Goal: Task Accomplishment & Management: Complete application form

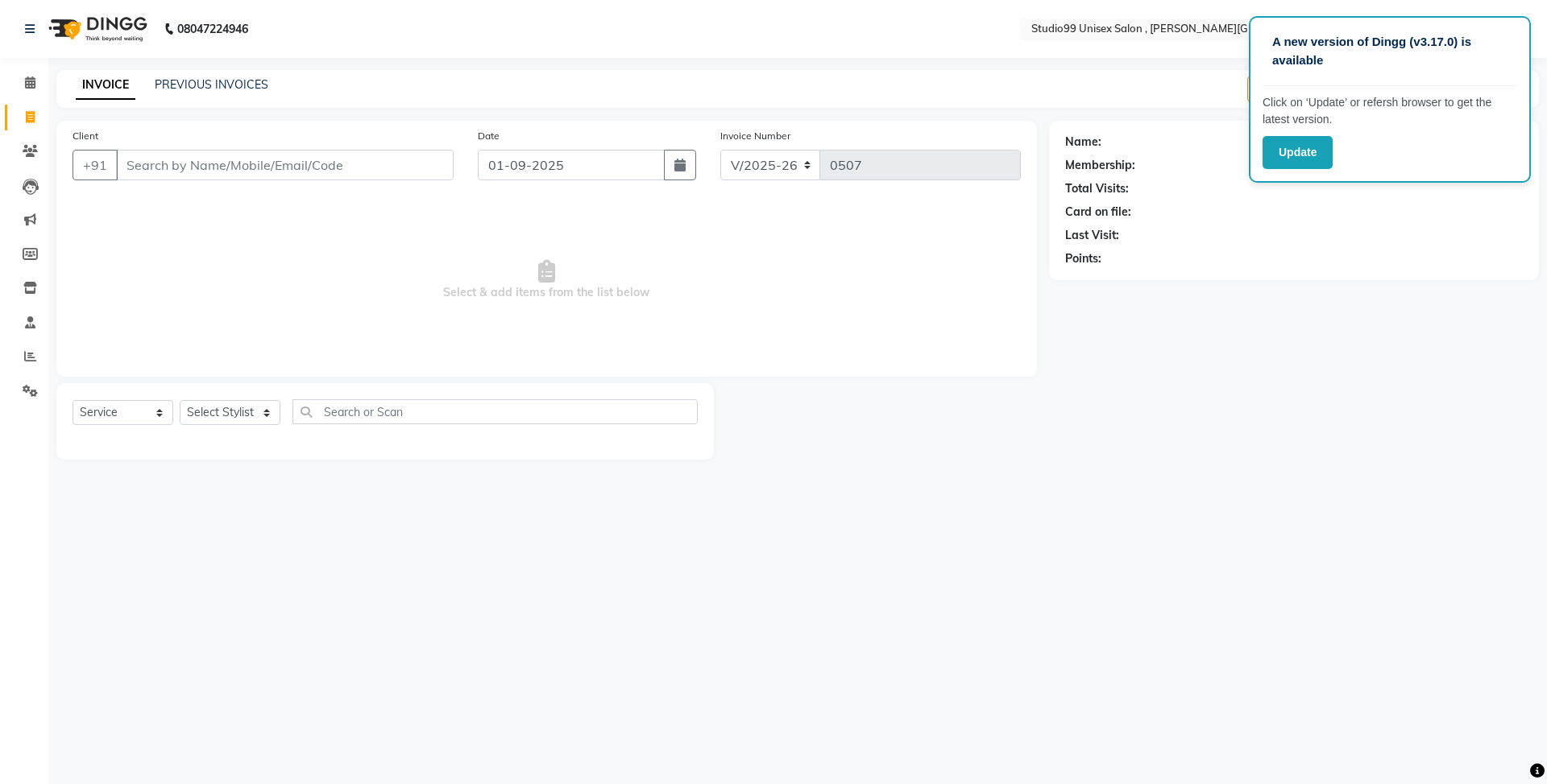
select select "7699"
select select "service"
click at [237, 418] on select "Select Stylist [PERSON_NAME] [PERSON_NAME] [PERSON_NAME] Manager [PERSON_NAME] …" at bounding box center [230, 412] width 101 height 25
select select "69100"
click at [180, 400] on select "Select Stylist [PERSON_NAME] [PERSON_NAME] [PERSON_NAME] Manager [PERSON_NAME] …" at bounding box center [230, 412] width 101 height 25
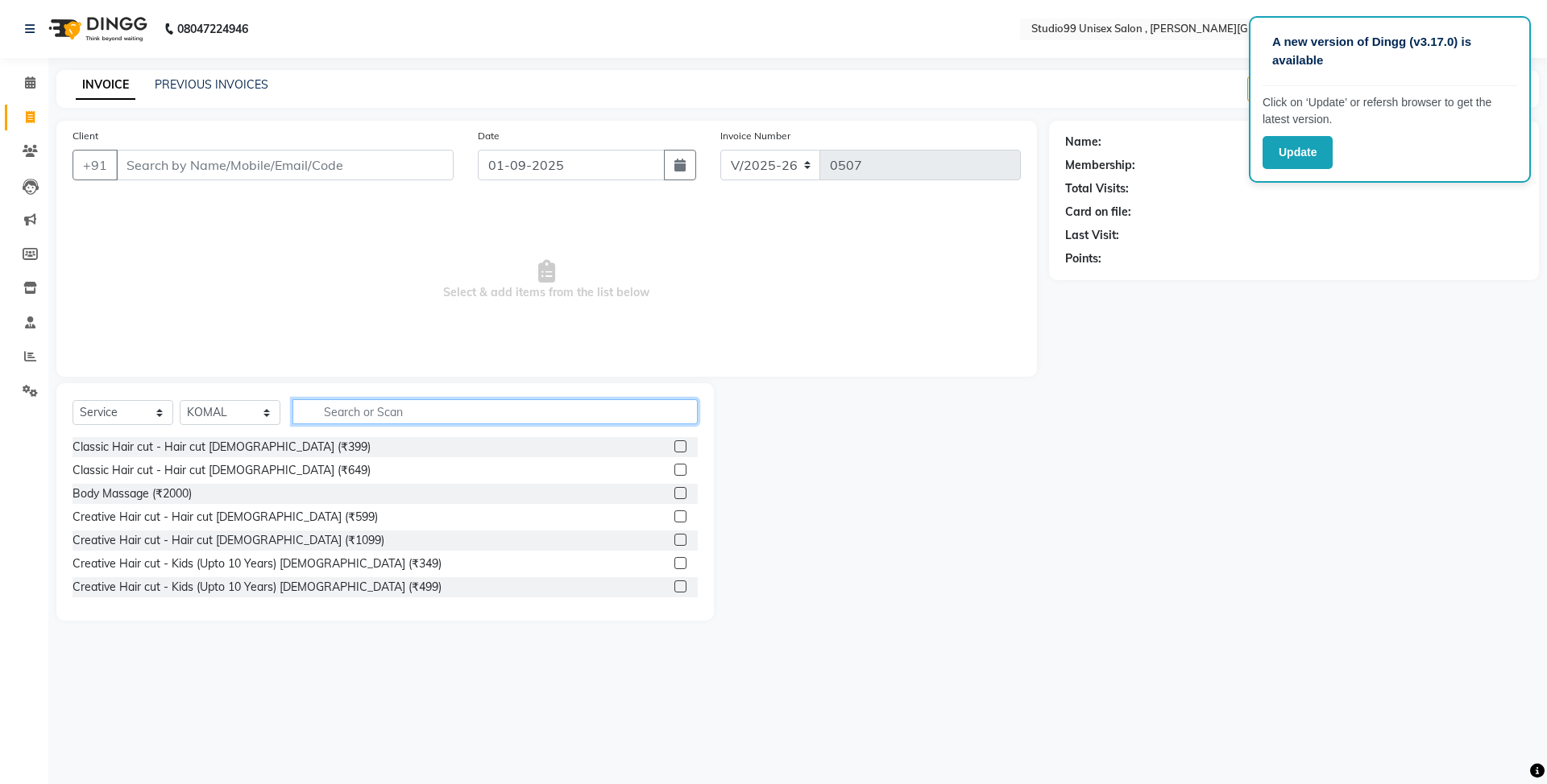
click at [431, 419] on input "text" at bounding box center [495, 411] width 405 height 25
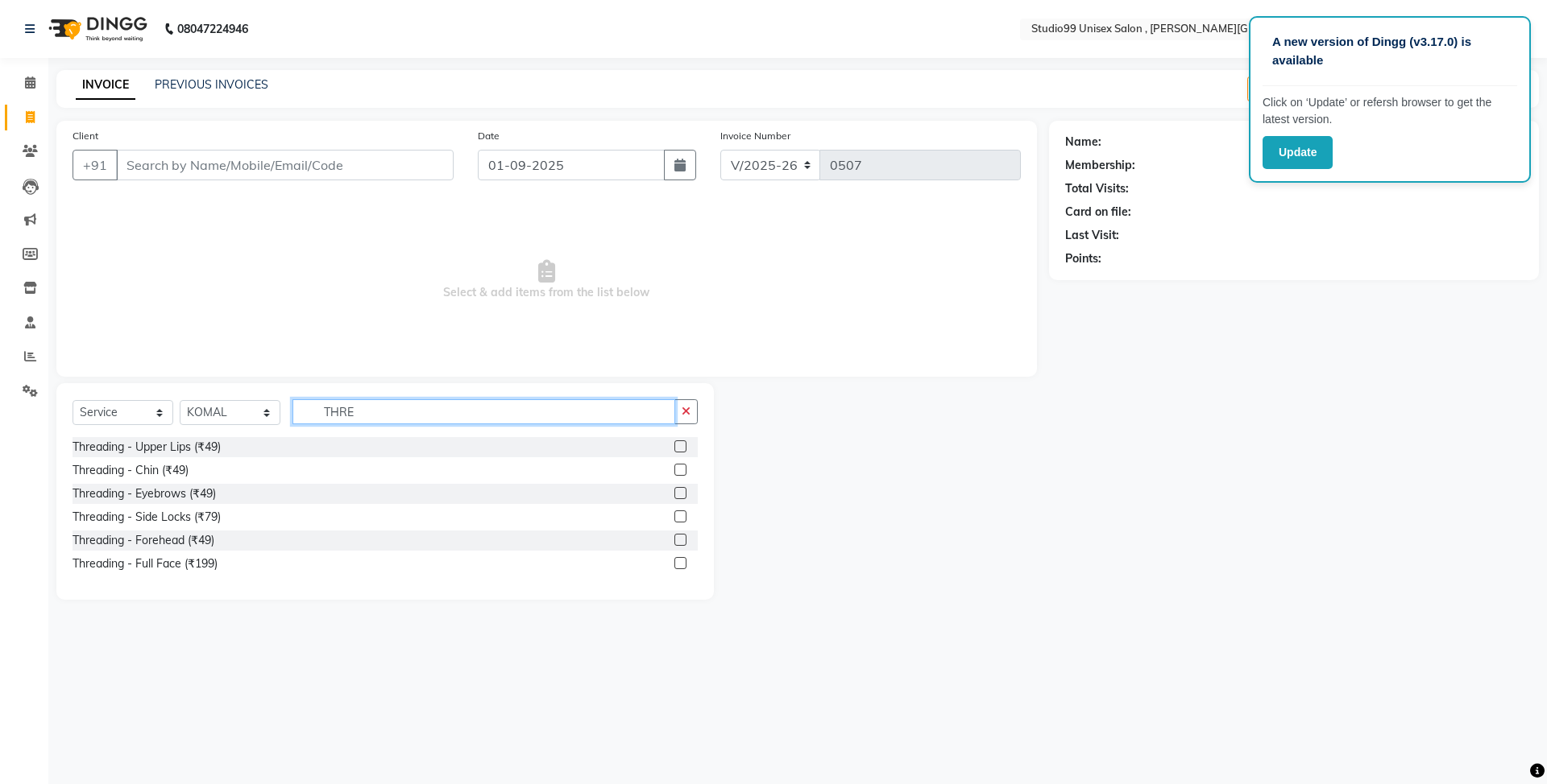
type input "THRE"
click at [678, 451] on label at bounding box center [680, 446] width 12 height 12
click at [678, 451] on input "checkbox" at bounding box center [679, 447] width 10 height 10
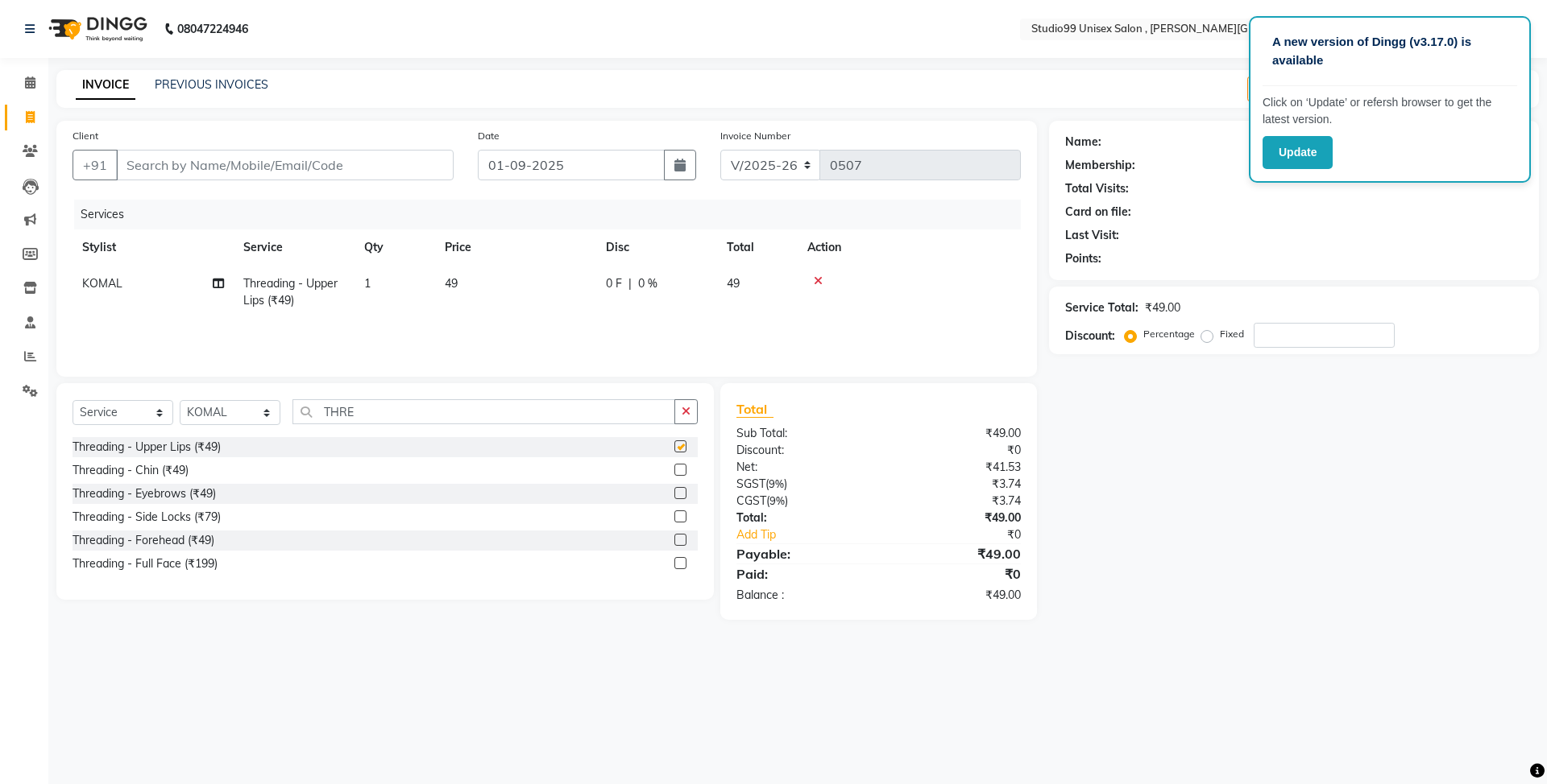
checkbox input "false"
click at [680, 495] on label at bounding box center [680, 493] width 12 height 12
click at [680, 495] on input "checkbox" at bounding box center [679, 494] width 10 height 10
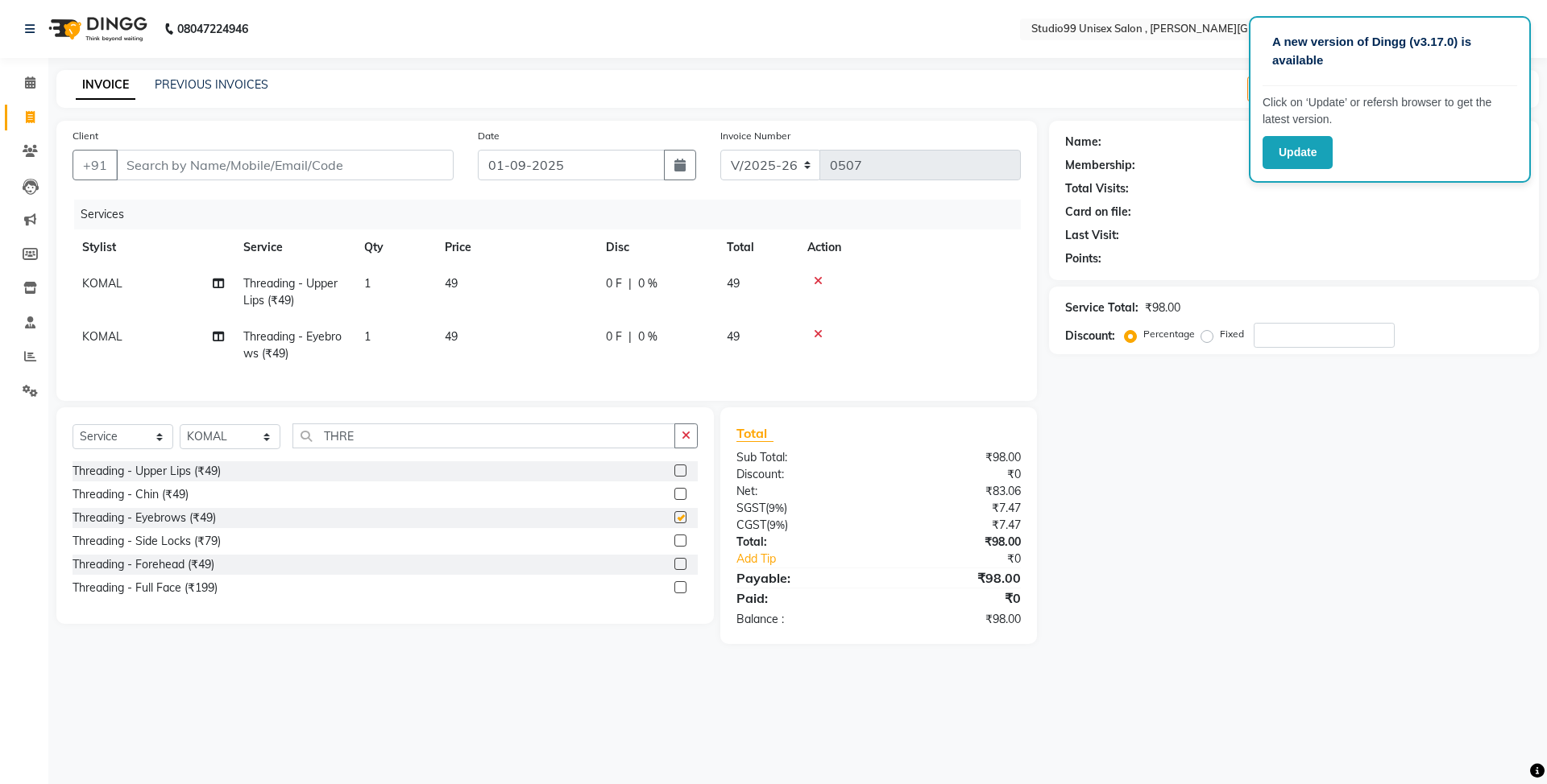
checkbox input "false"
drag, startPoint x: 416, startPoint y: 451, endPoint x: 306, endPoint y: 456, distance: 110.1
click at [306, 449] on input "THRE" at bounding box center [484, 436] width 383 height 25
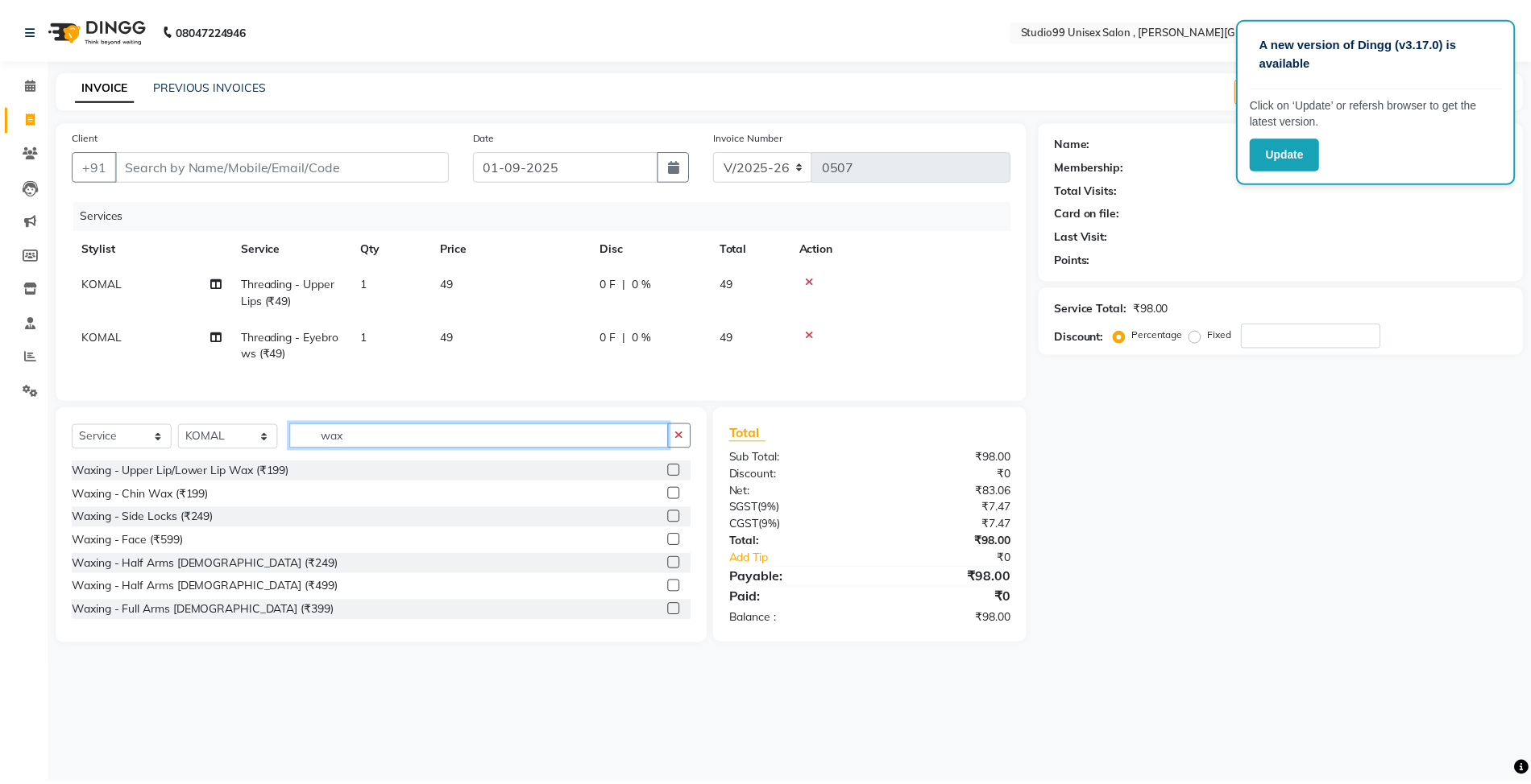
scroll to position [107, 0]
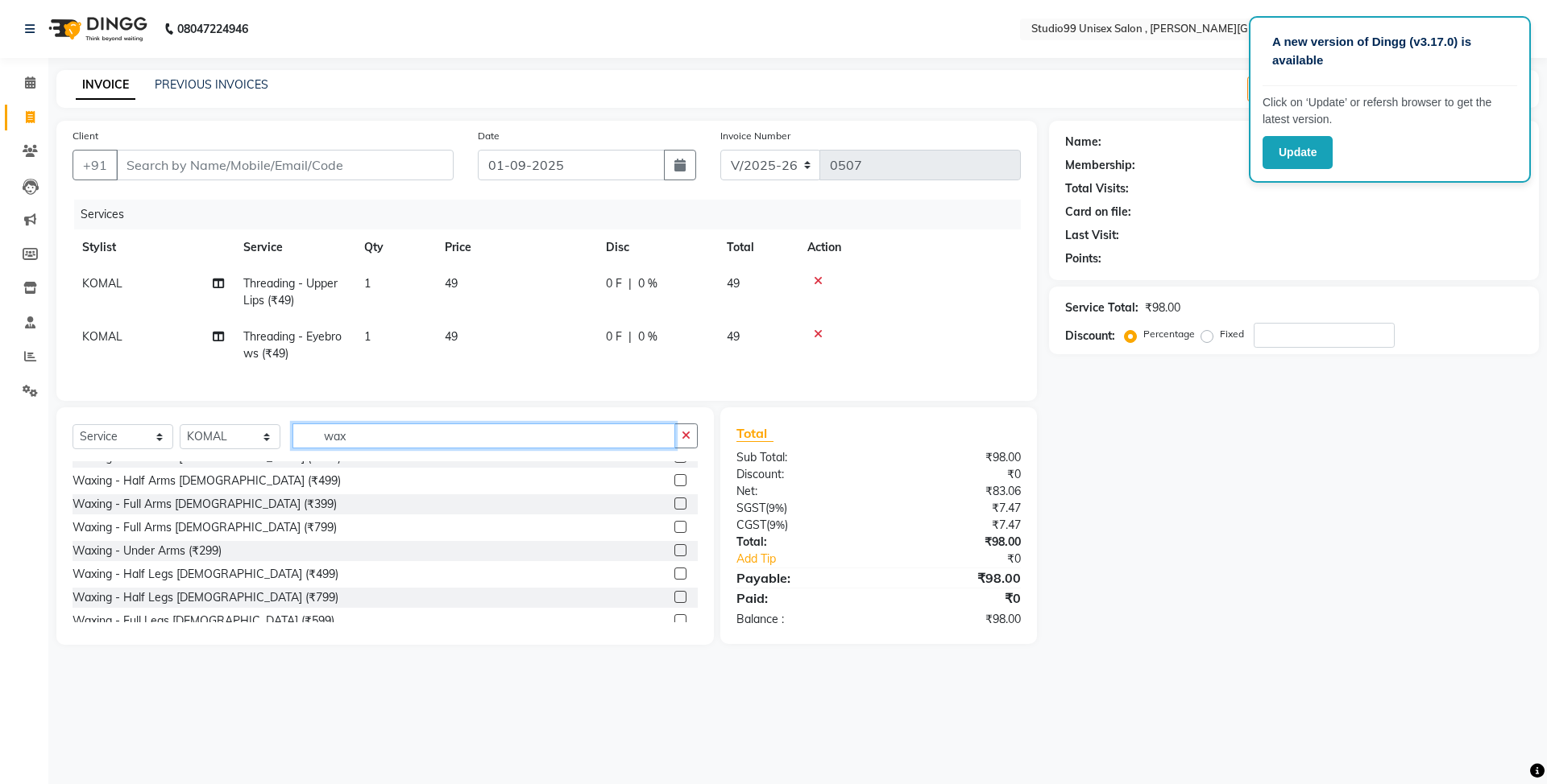
type input "wax"
click at [675, 533] on label at bounding box center [680, 527] width 12 height 12
click at [675, 533] on input "checkbox" at bounding box center [679, 528] width 10 height 10
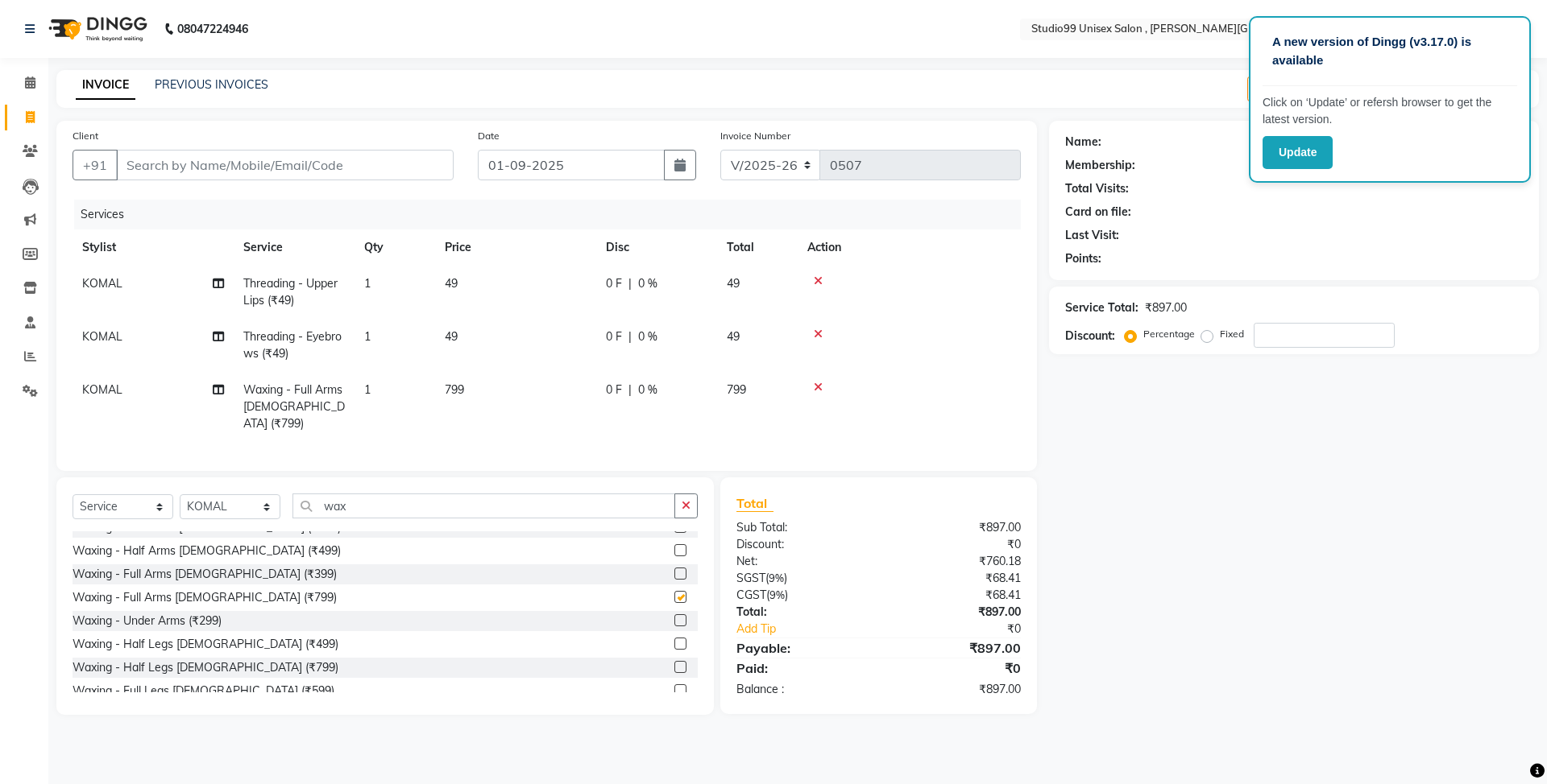
checkbox input "false"
click at [675, 623] on label at bounding box center [680, 620] width 12 height 12
click at [675, 623] on input "checkbox" at bounding box center [679, 621] width 10 height 10
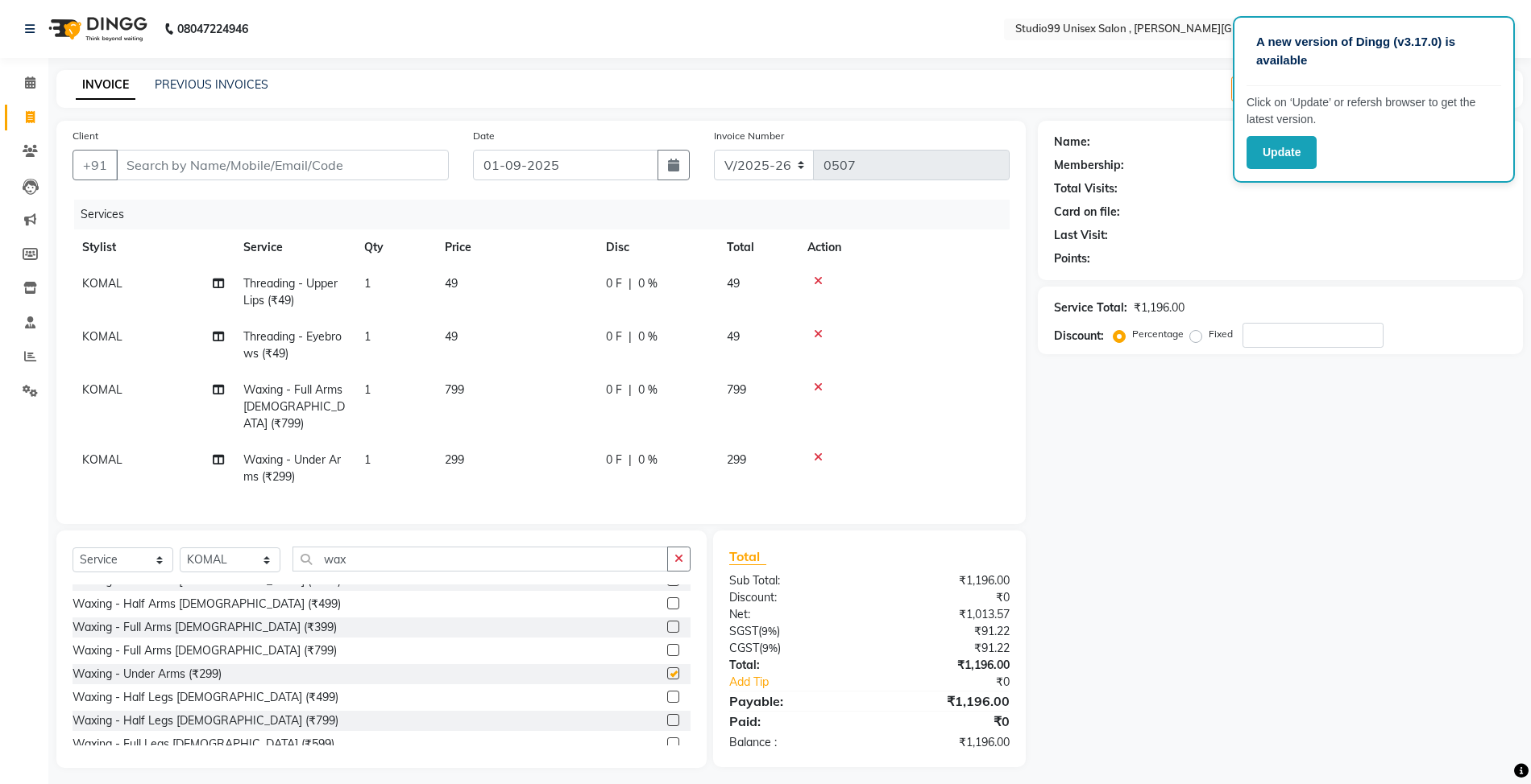
checkbox input "false"
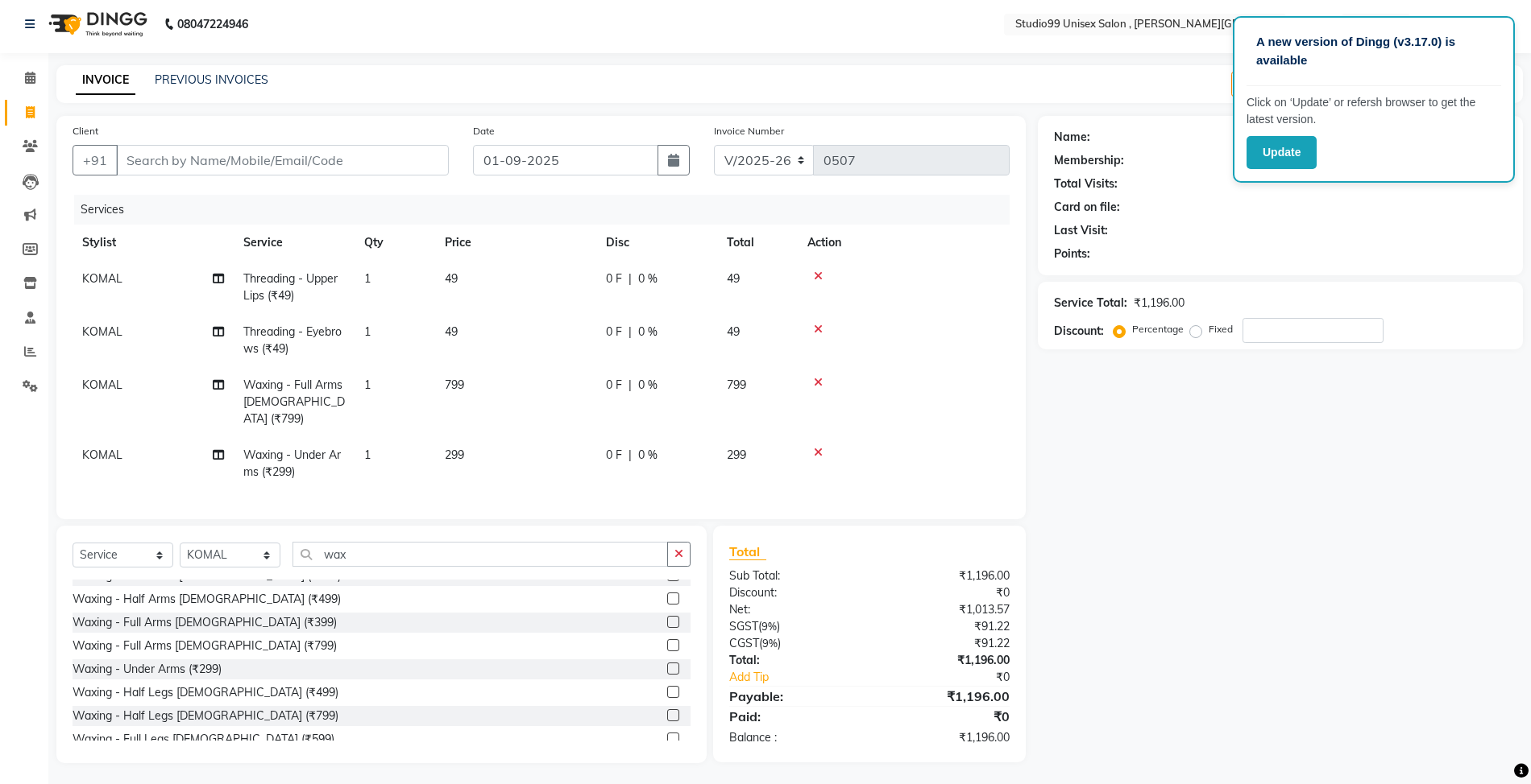
scroll to position [7, 0]
click at [1209, 410] on div "Name: Membership: Total Visits: Card on file: Last Visit: Points: Service Total…" at bounding box center [1286, 437] width 498 height 648
click at [384, 157] on input "Client" at bounding box center [282, 158] width 333 height 30
type input "7"
type input "0"
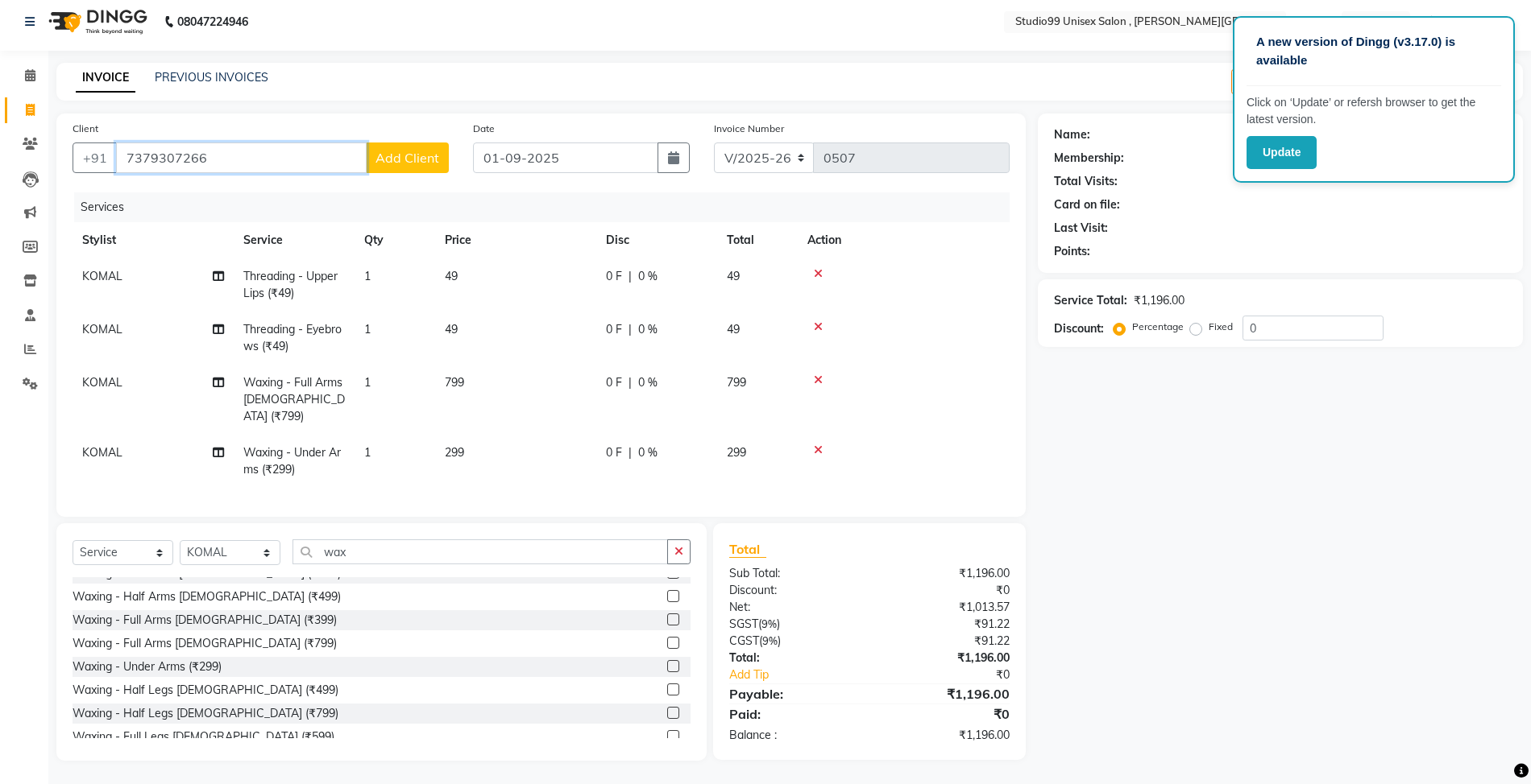
type input "7379307266"
click at [384, 157] on span "Add Client" at bounding box center [407, 158] width 63 height 16
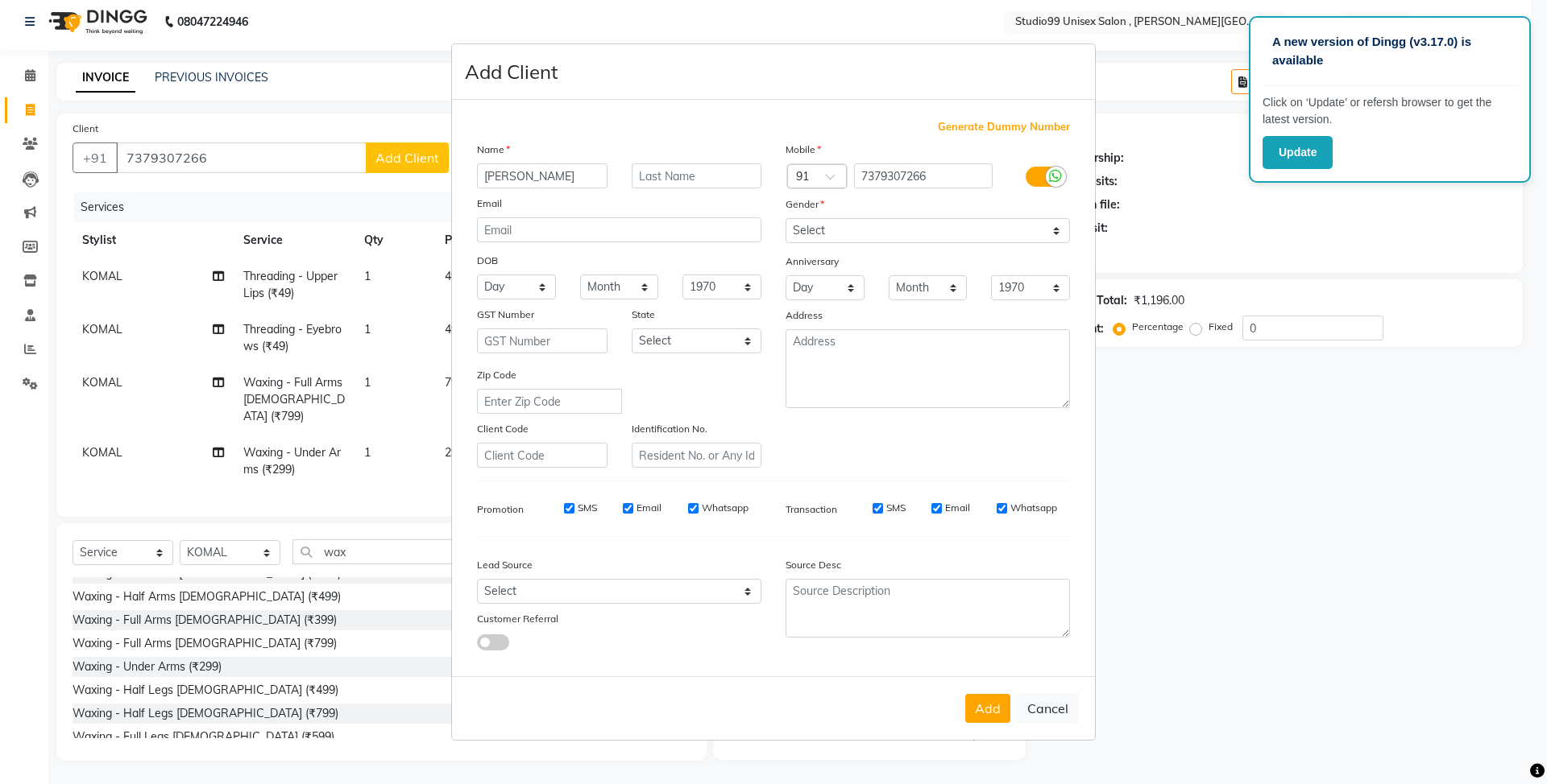
type input "[PERSON_NAME]"
click at [695, 168] on input "text" at bounding box center [697, 176] width 130 height 25
type input "Tiwari"
click at [998, 229] on select "Select [DEMOGRAPHIC_DATA] [DEMOGRAPHIC_DATA] Other Prefer Not To Say" at bounding box center [927, 230] width 284 height 25
select select "[DEMOGRAPHIC_DATA]"
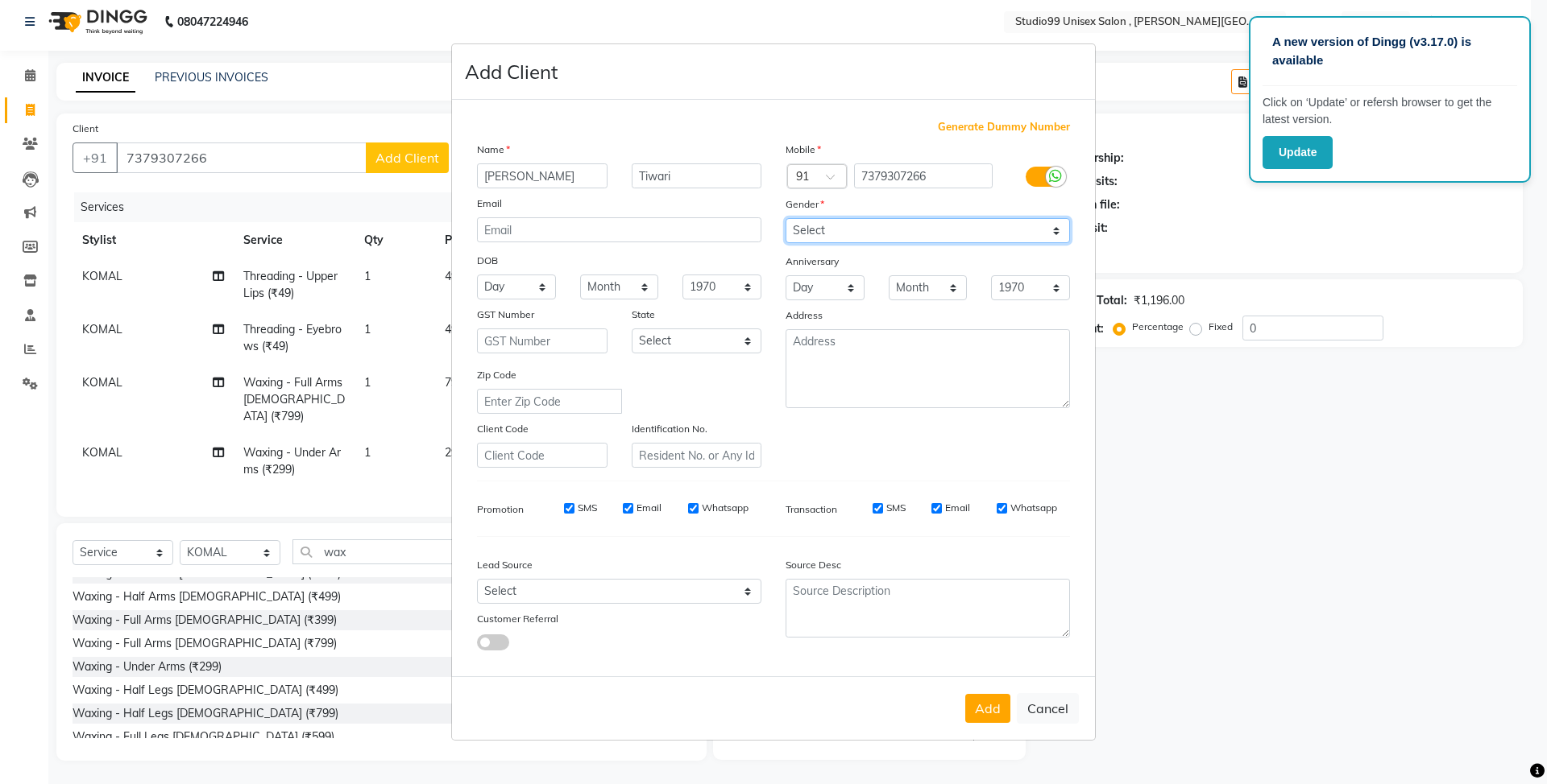
click at [785, 220] on select "Select [DEMOGRAPHIC_DATA] [DEMOGRAPHIC_DATA] Other Prefer Not To Say" at bounding box center [927, 230] width 284 height 25
click at [979, 713] on button "Add" at bounding box center [987, 709] width 45 height 29
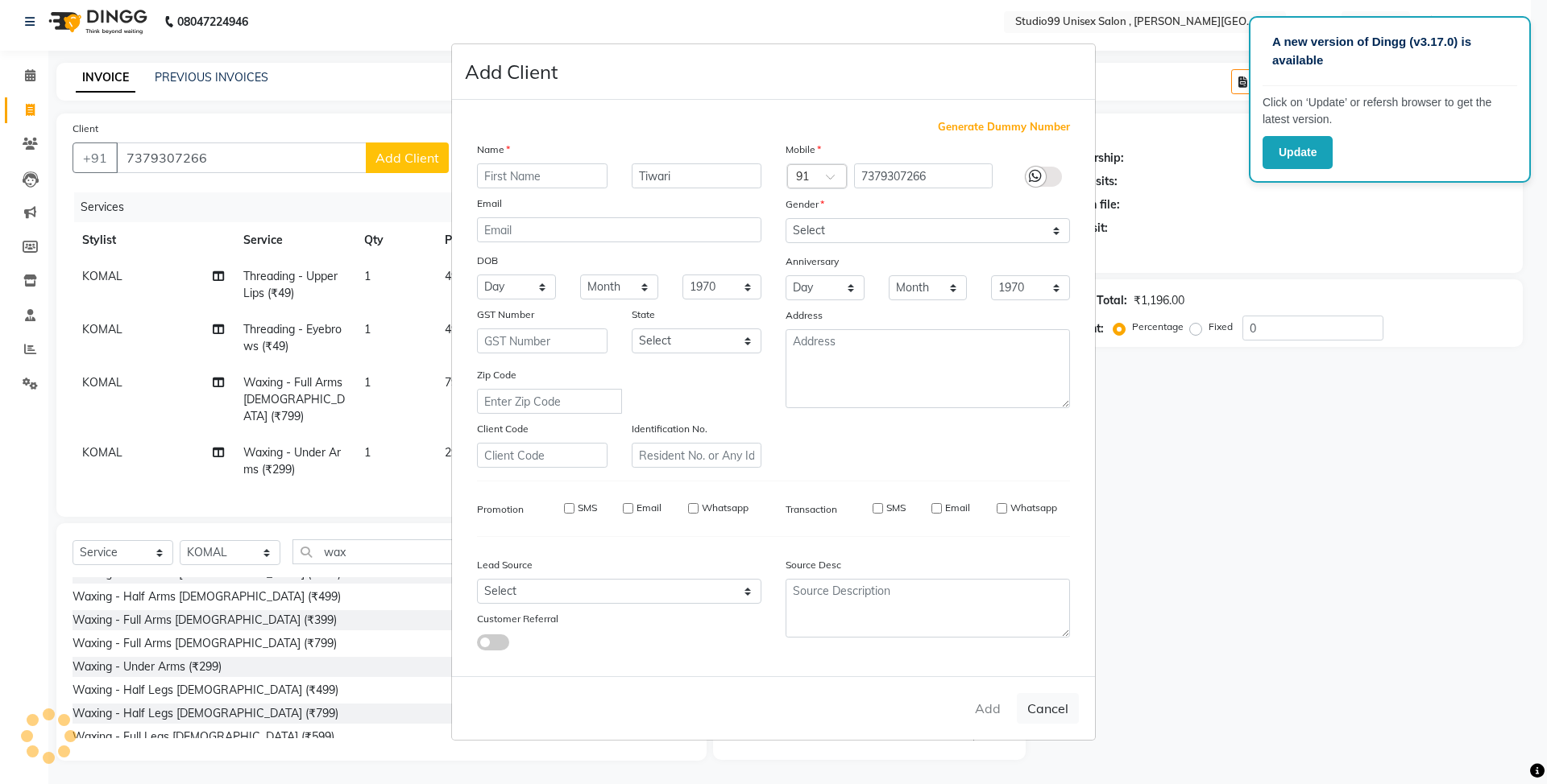
select select
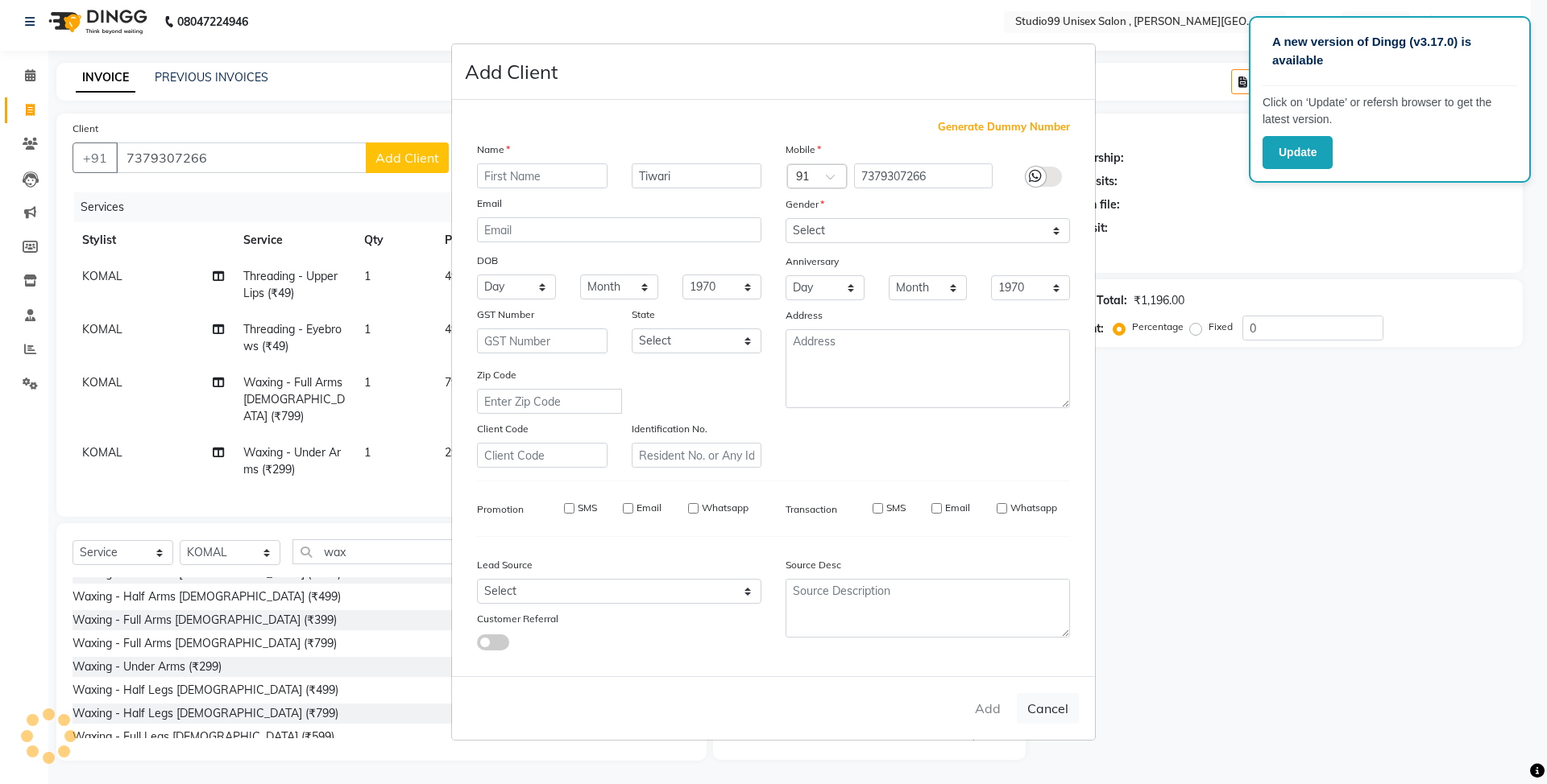
select select
checkbox input "false"
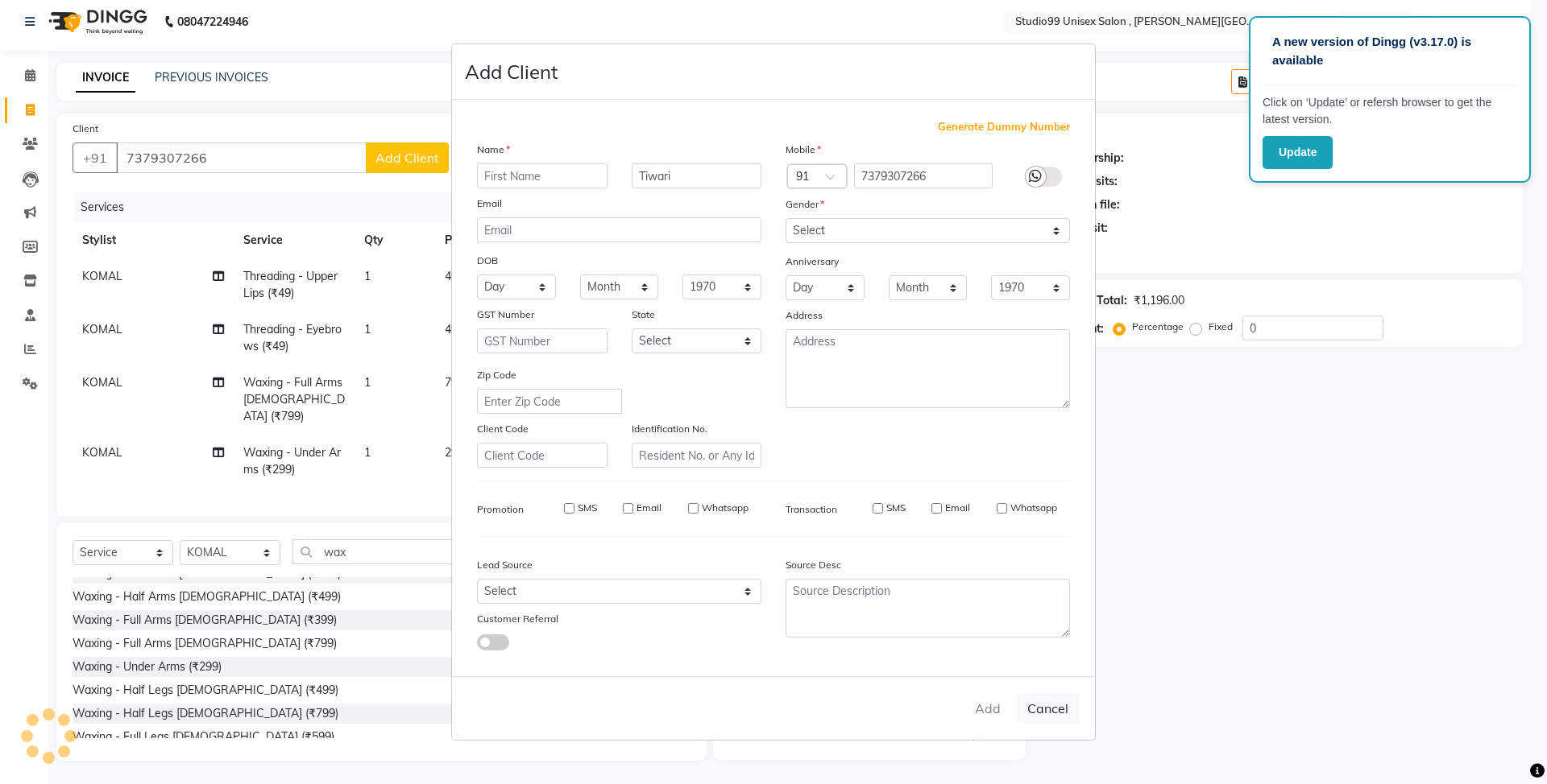
checkbox input "false"
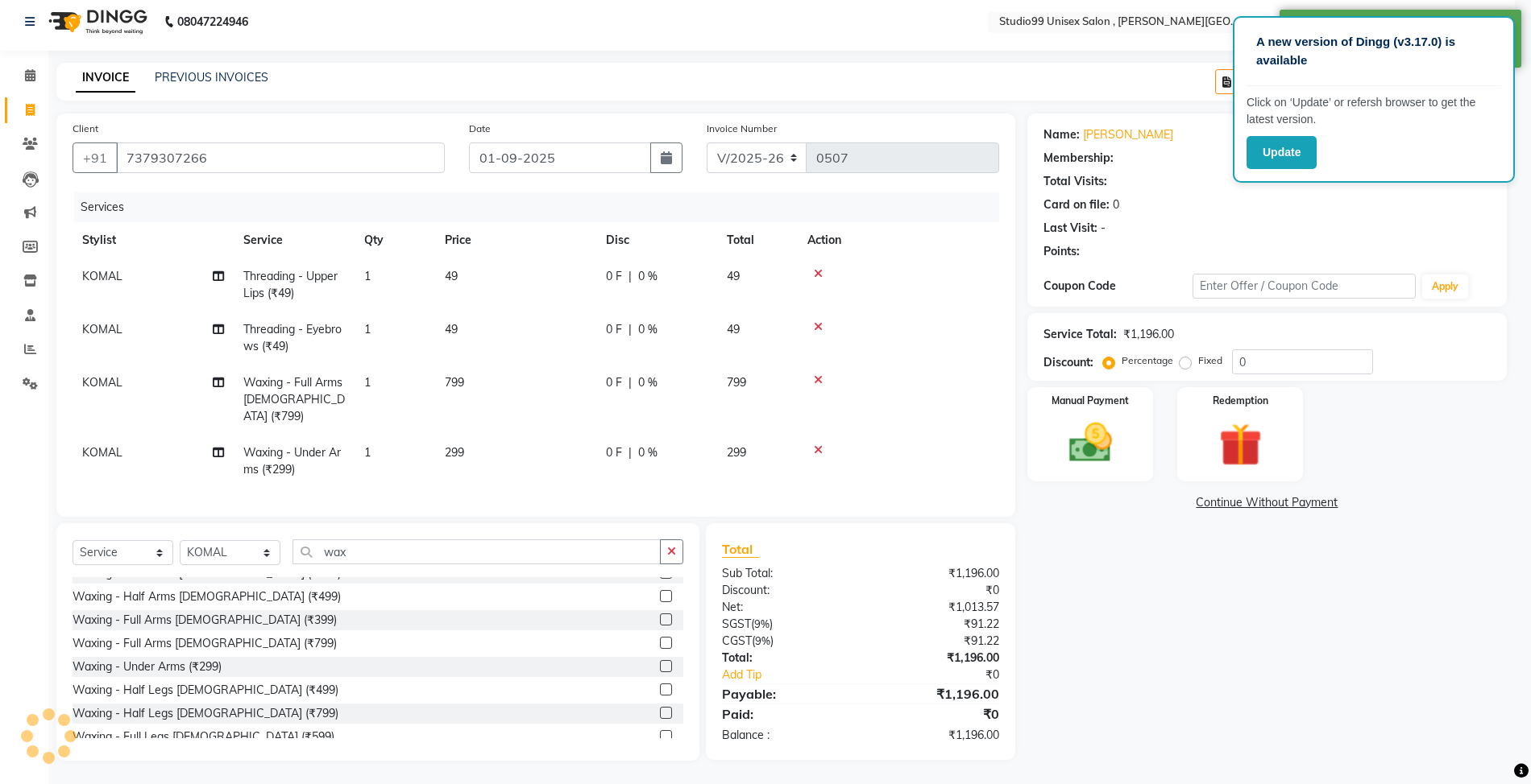
select select "1: Object"
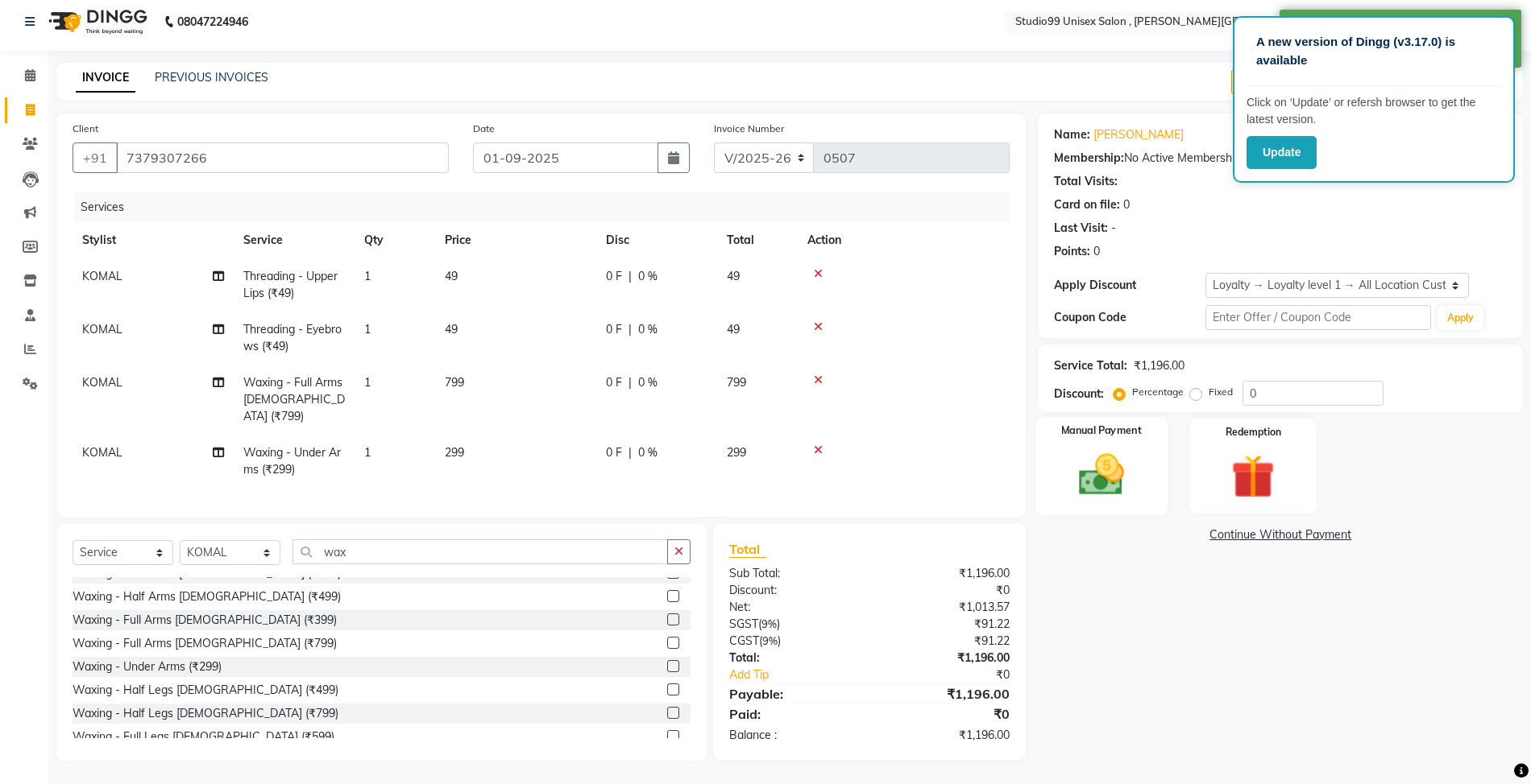
click at [1116, 495] on img at bounding box center [1101, 474] width 74 height 52
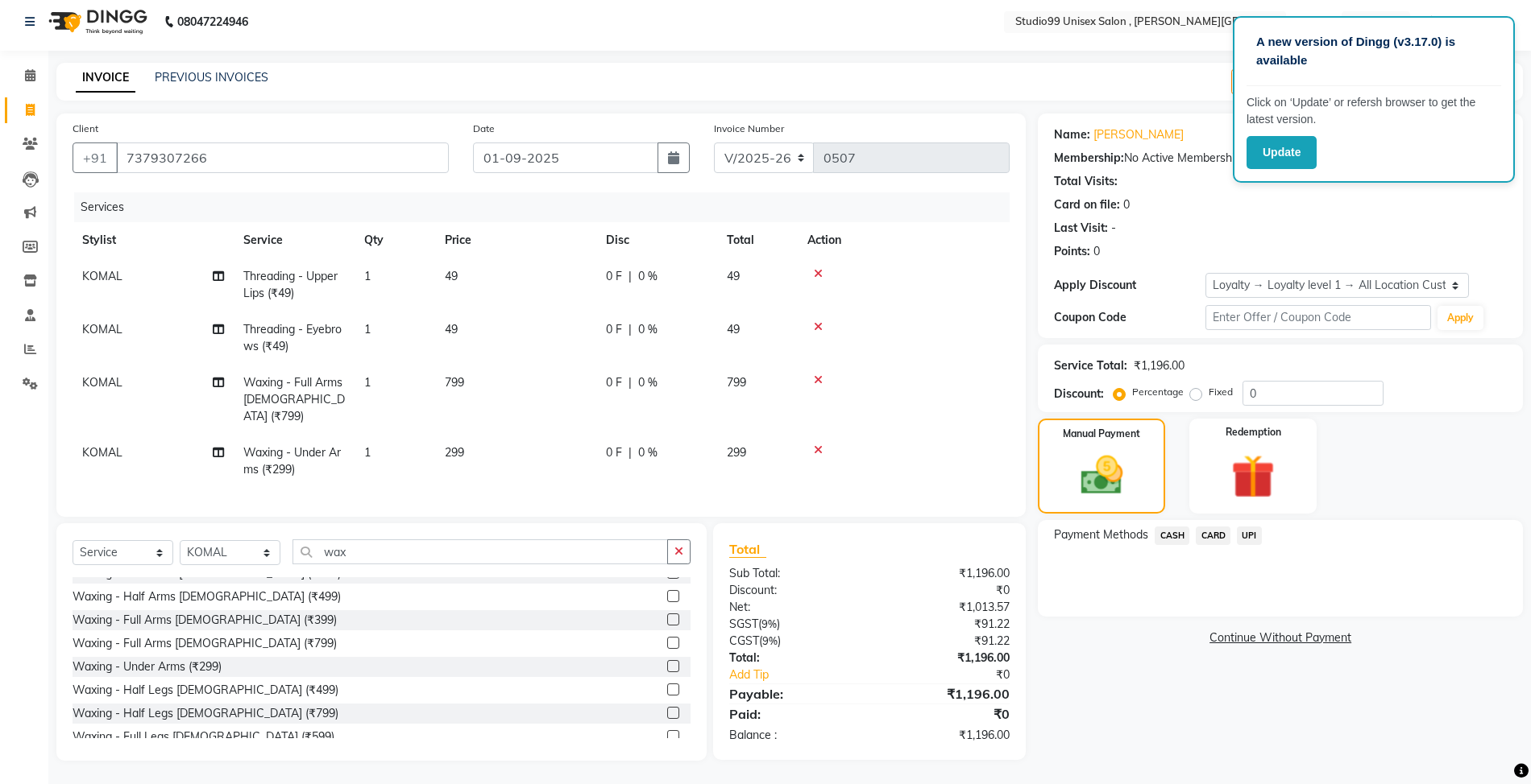
click at [1251, 541] on span "UPI" at bounding box center [1249, 536] width 25 height 18
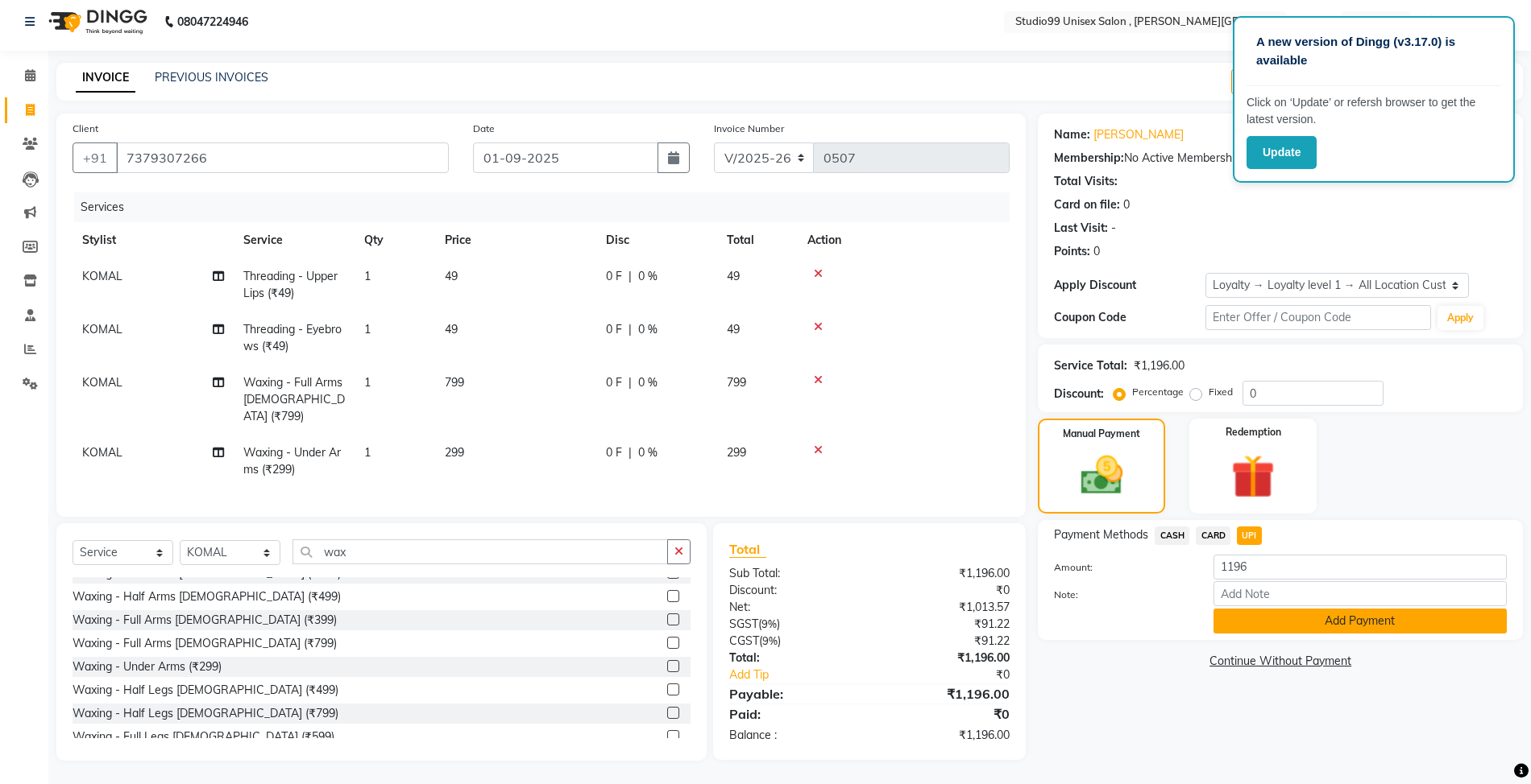
click at [1274, 618] on button "Add Payment" at bounding box center [1360, 621] width 293 height 25
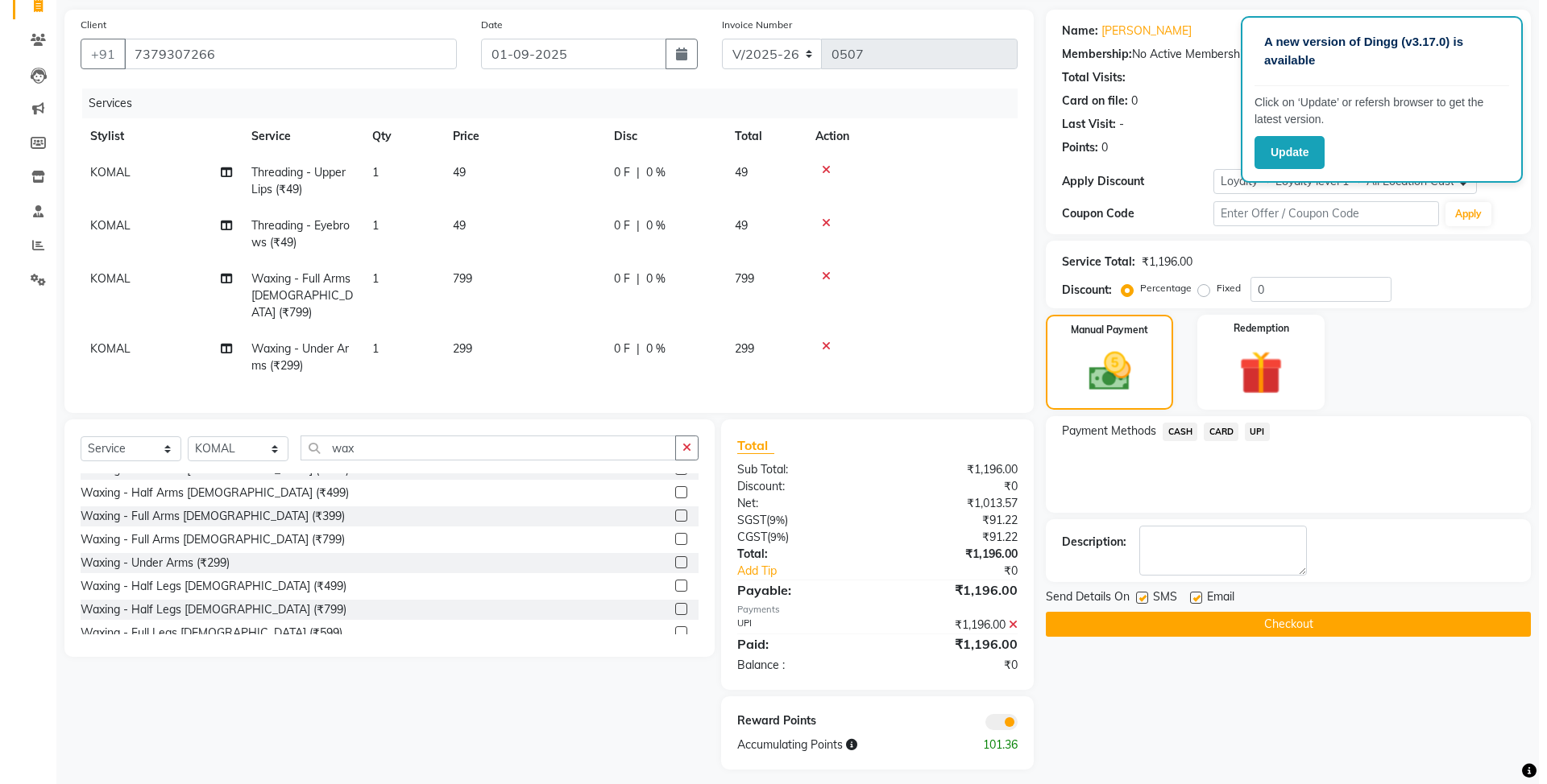
scroll to position [119, 0]
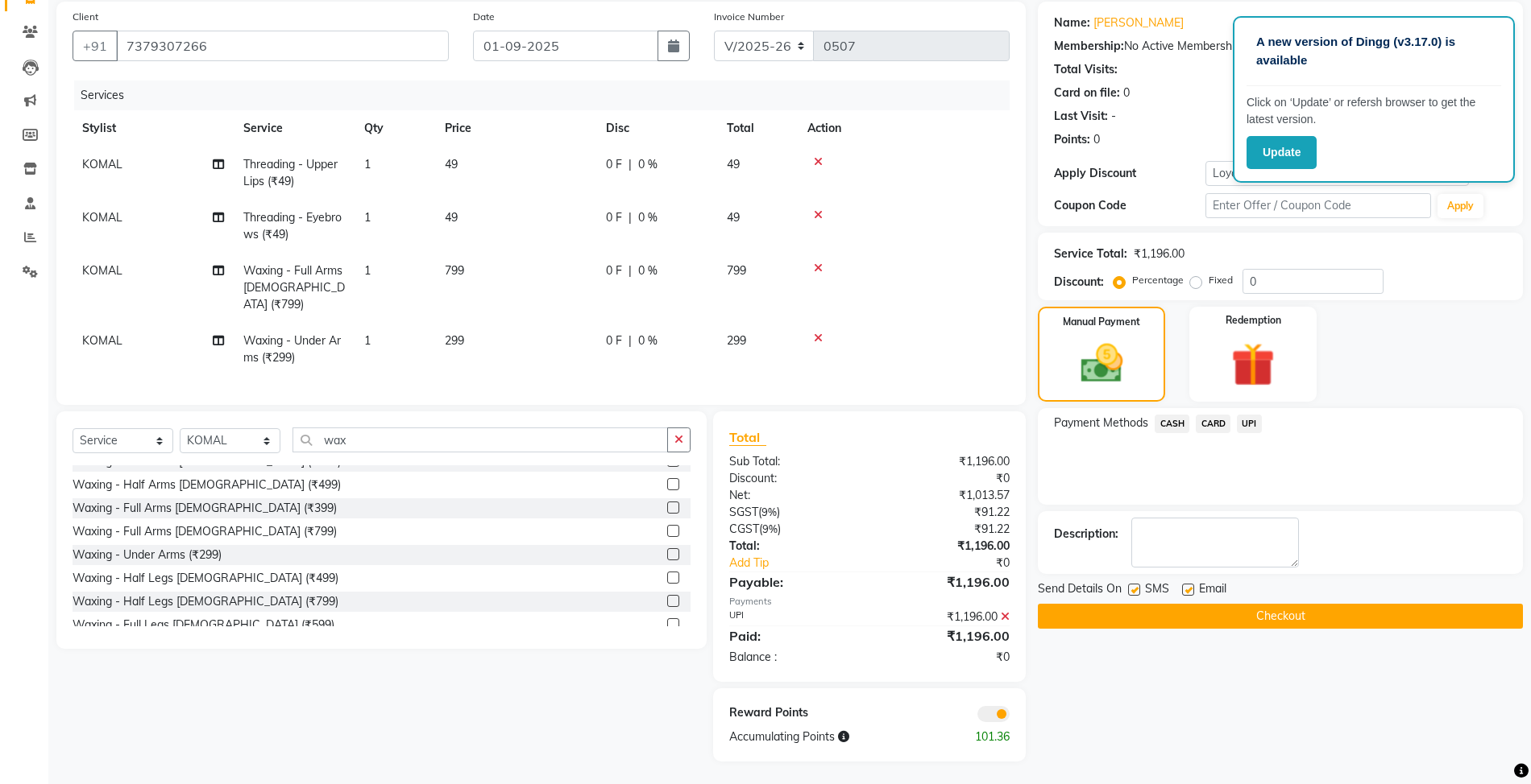
click at [1005, 715] on span at bounding box center [993, 714] width 32 height 16
click at [1010, 717] on input "checkbox" at bounding box center [1010, 717] width 0 height 0
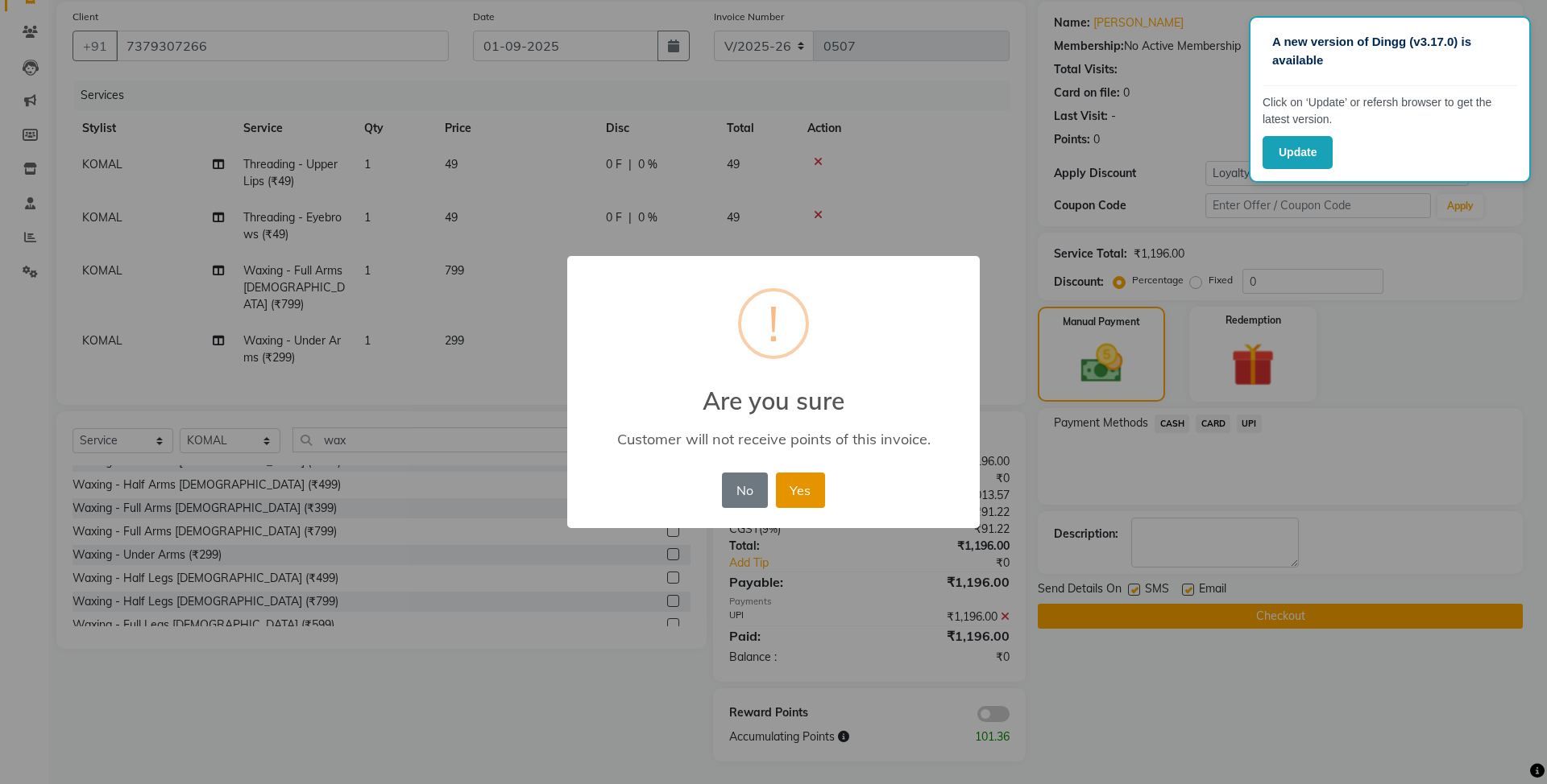
click at [817, 491] on button "Yes" at bounding box center [801, 490] width 49 height 36
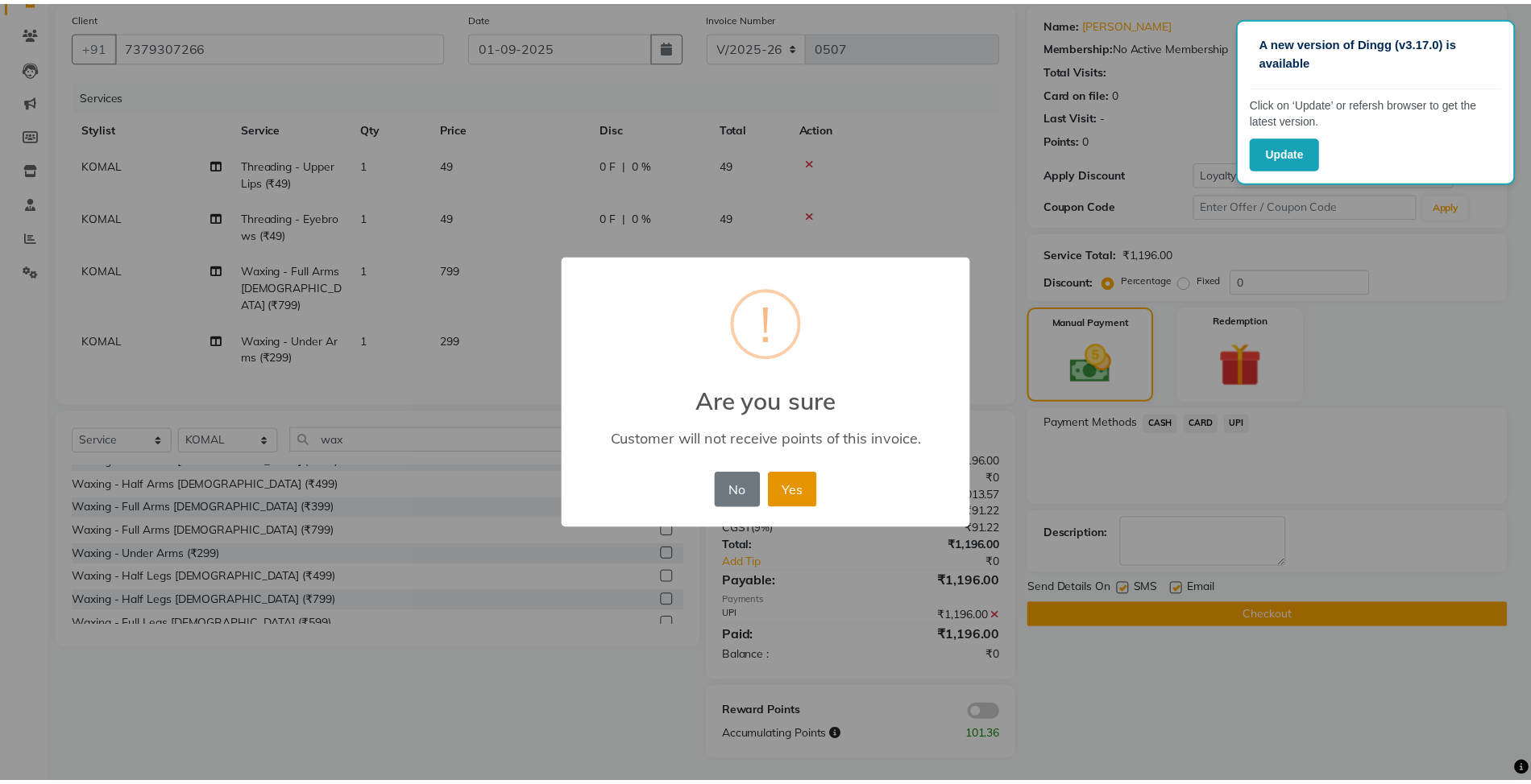
scroll to position [95, 0]
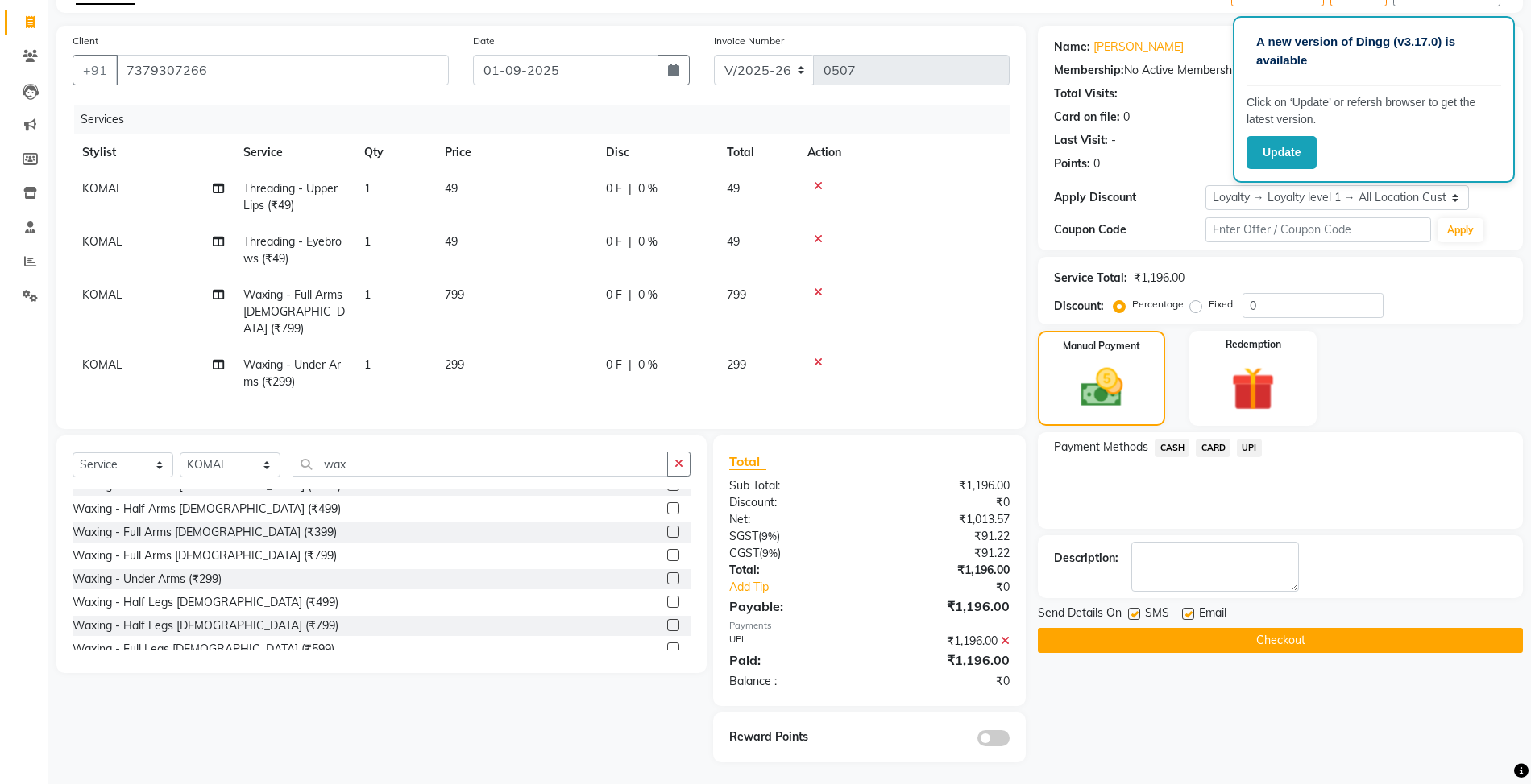
click at [1289, 645] on button "Checkout" at bounding box center [1280, 640] width 485 height 25
